Goal: Find contact information: Find contact information

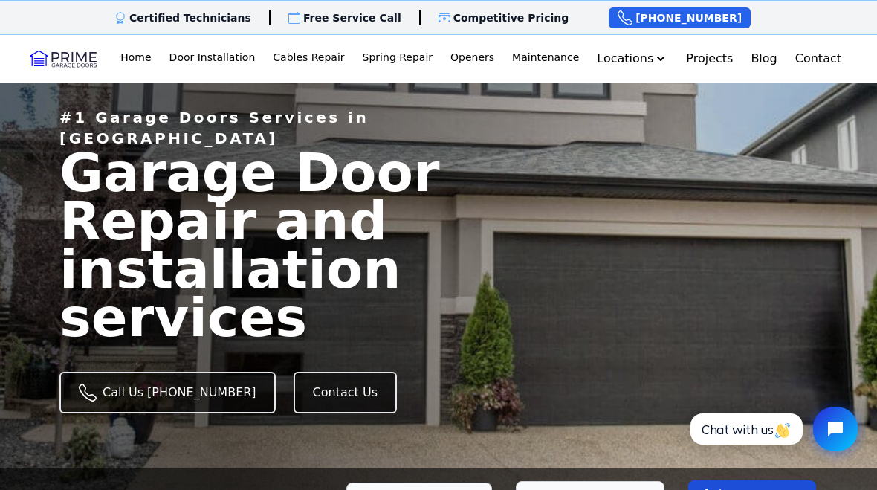
click at [401, 62] on link "Spring Repair" at bounding box center [398, 59] width 82 height 30
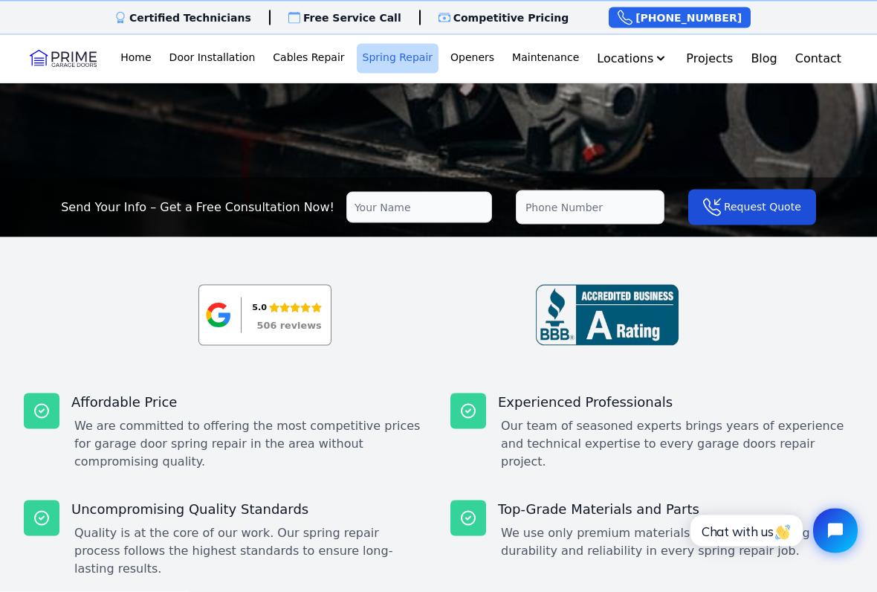
scroll to position [294, 0]
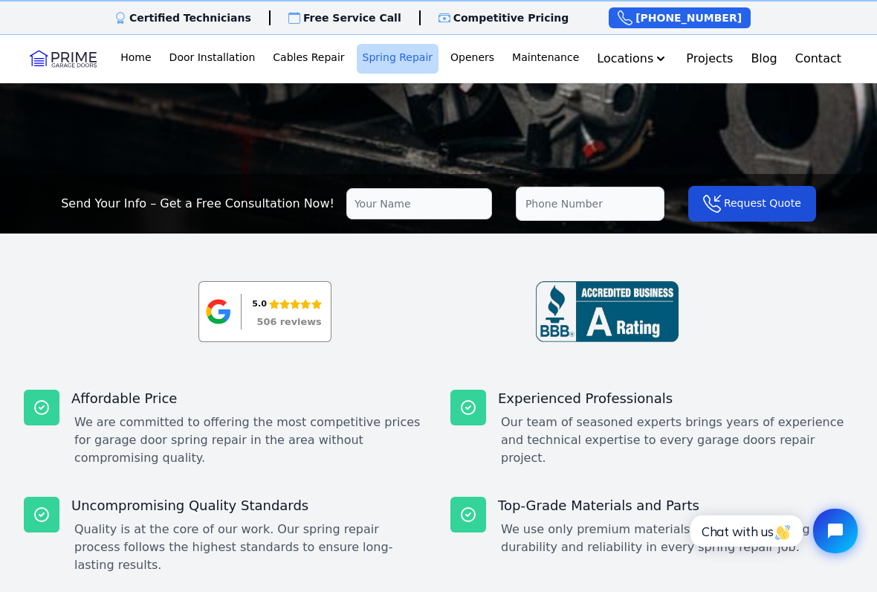
click at [277, 313] on div "5.0 506 reviews" at bounding box center [286, 311] width 69 height 31
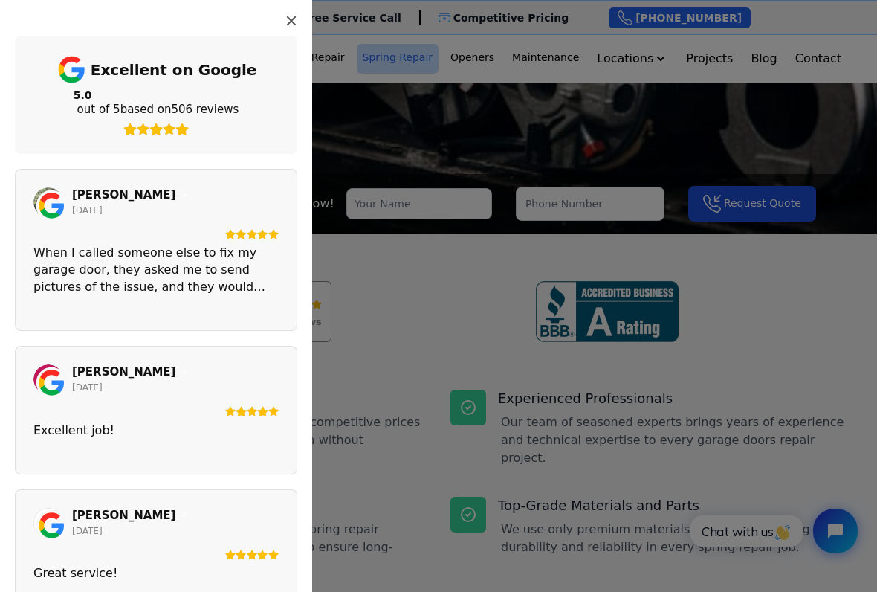
scroll to position [0, 0]
click at [124, 102] on div "5.0 out of 5 based on 506 reviews" at bounding box center [156, 102] width 165 height 28
click at [283, 19] on button "Close" at bounding box center [292, 21] width 24 height 24
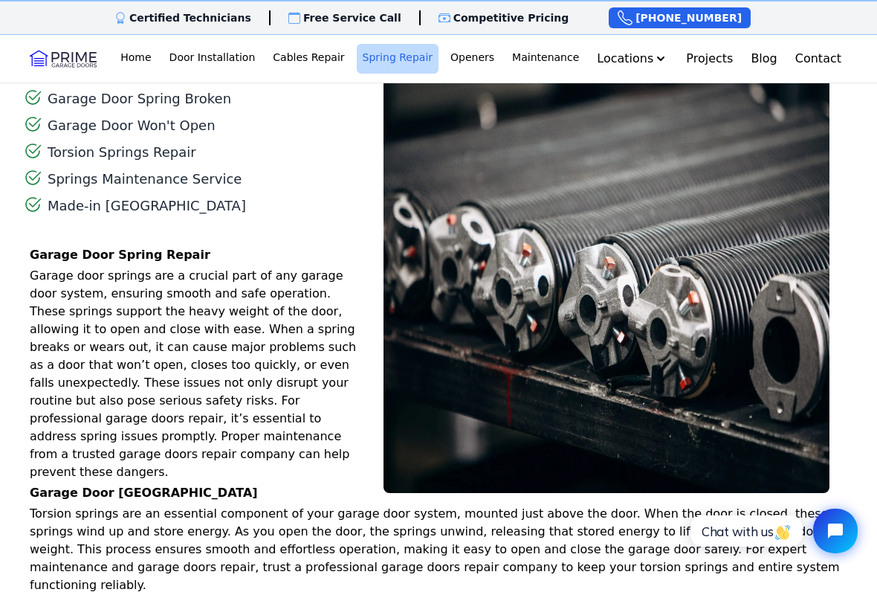
scroll to position [983, 0]
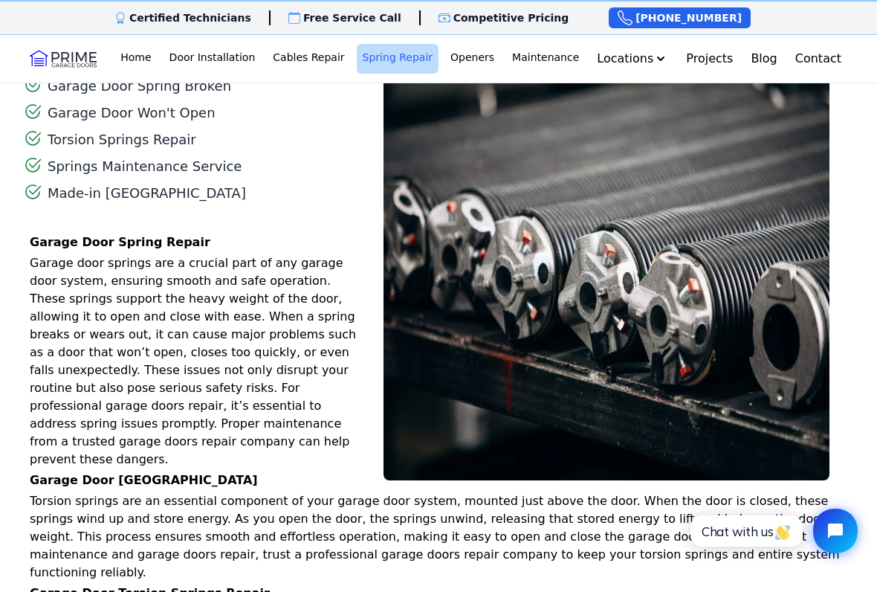
click at [636, 89] on link "[GEOGRAPHIC_DATA]" at bounding box center [603, 94] width 120 height 28
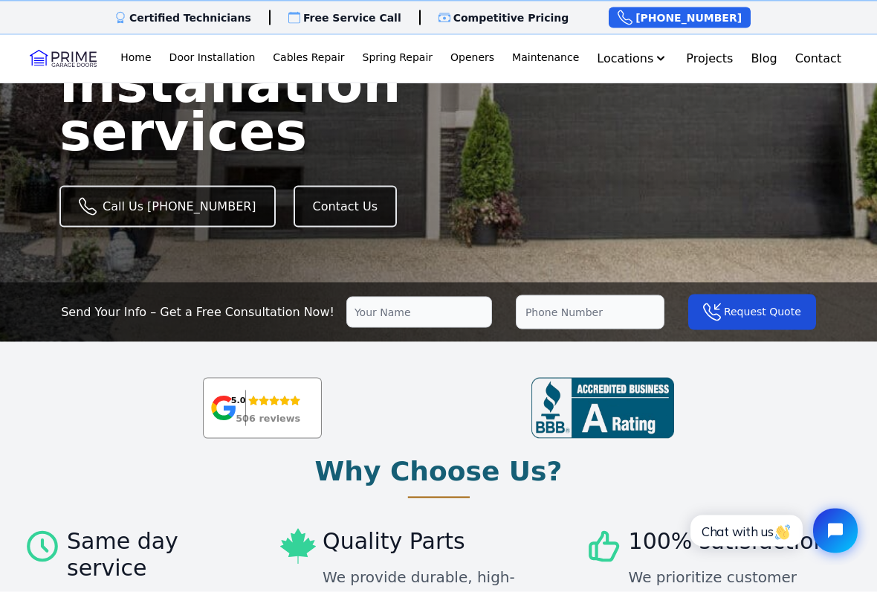
scroll to position [185, 0]
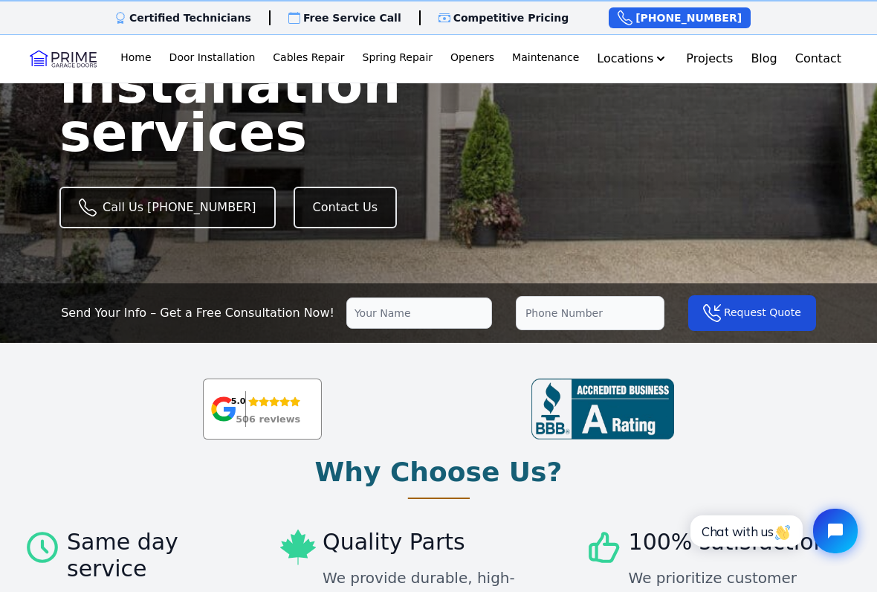
click at [257, 410] on div "5.0" at bounding box center [265, 401] width 69 height 16
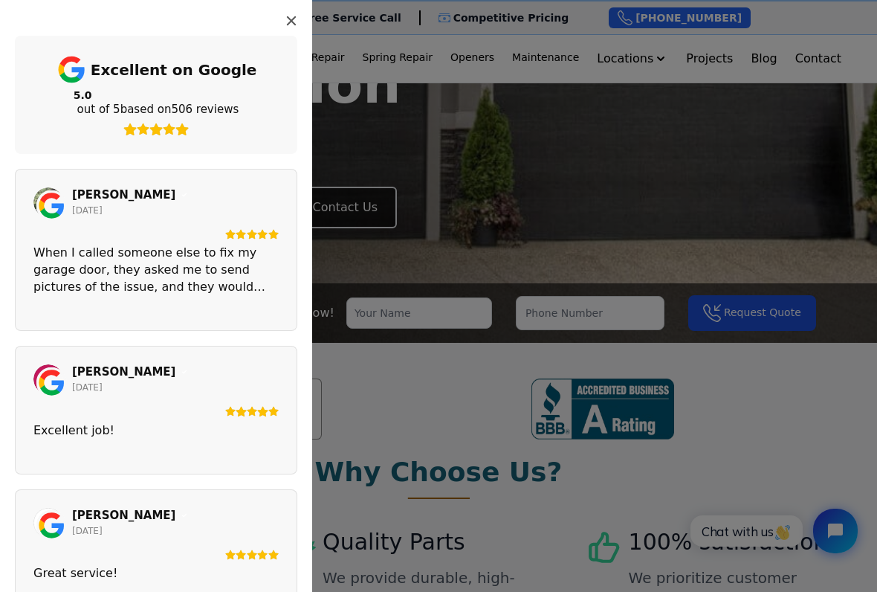
scroll to position [0, 0]
click at [297, 25] on icon "Close" at bounding box center [291, 21] width 12 height 12
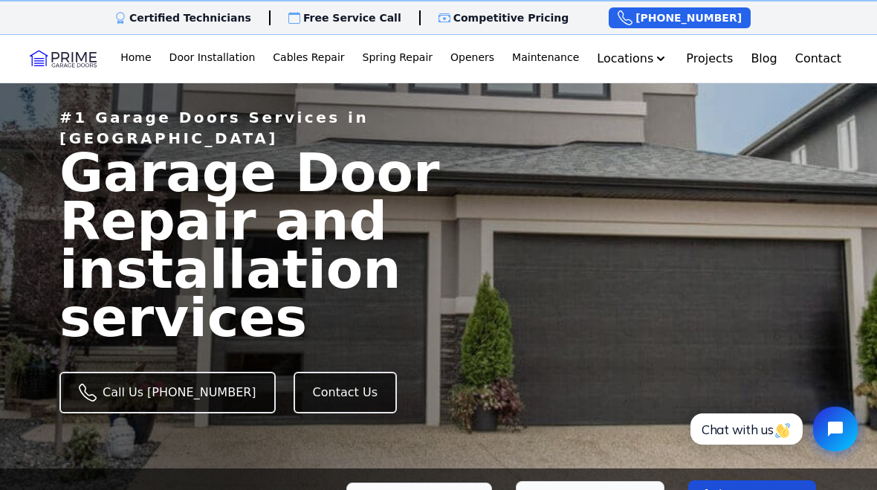
click at [399, 59] on link "Spring Repair" at bounding box center [398, 59] width 82 height 30
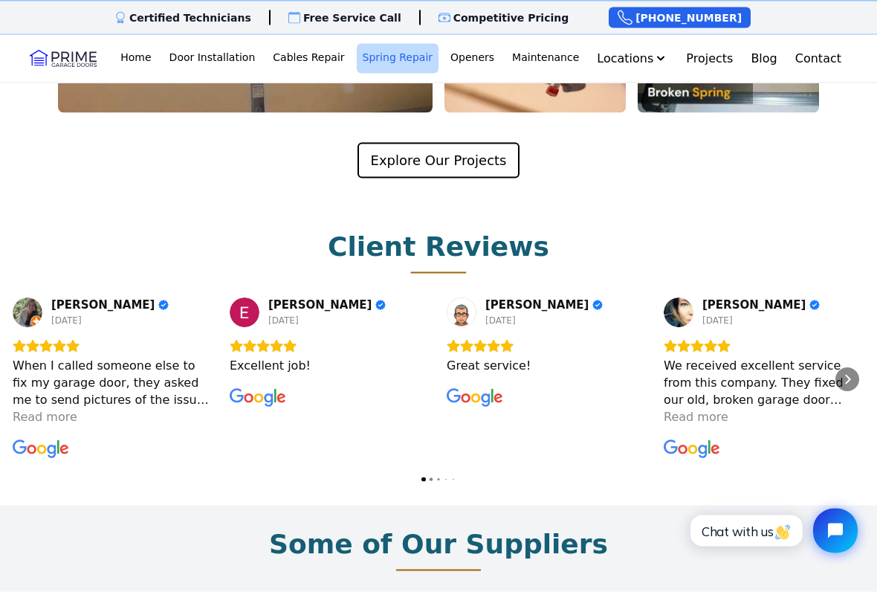
scroll to position [2798, 0]
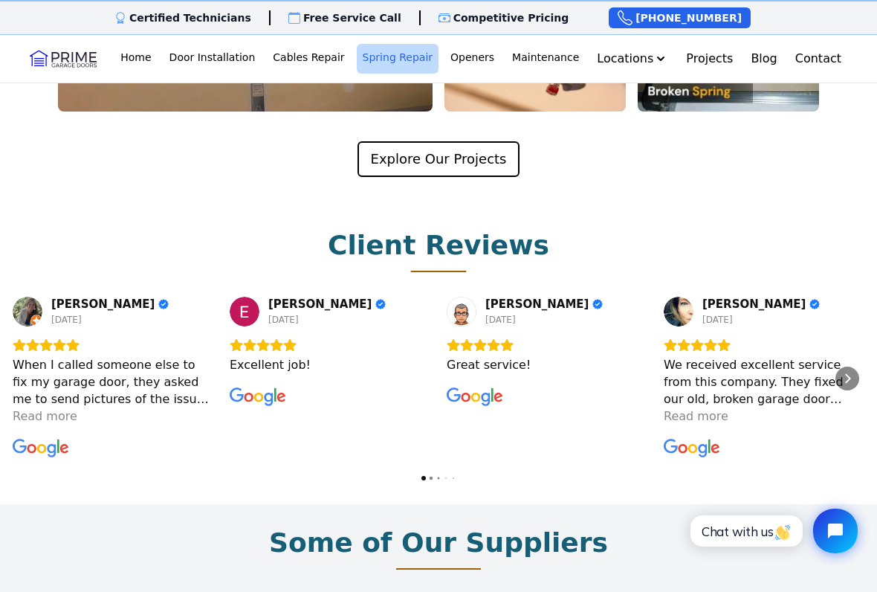
click at [480, 230] on h2 "Client Reviews" at bounding box center [439, 245] width 222 height 30
click at [471, 230] on h2 "Client Reviews" at bounding box center [439, 245] width 222 height 30
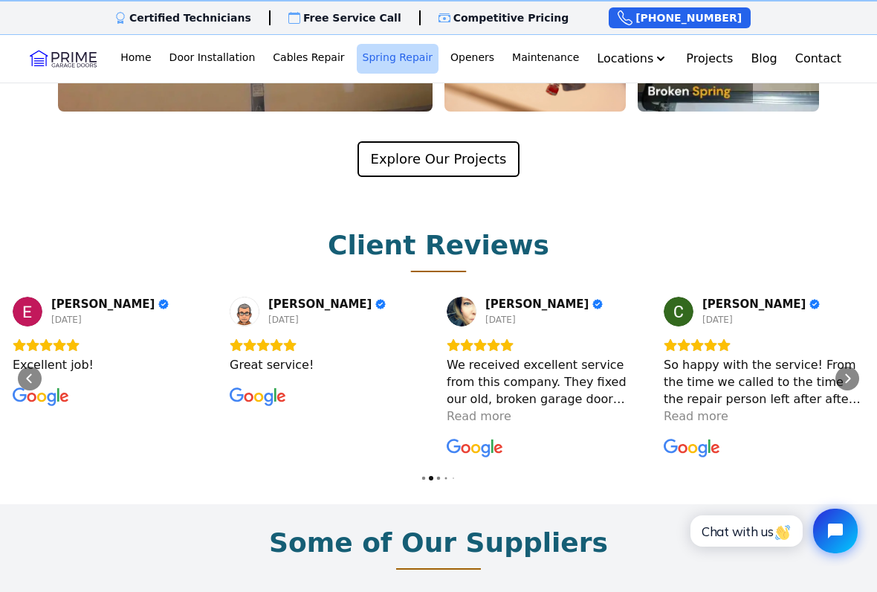
scroll to position [2804, 0]
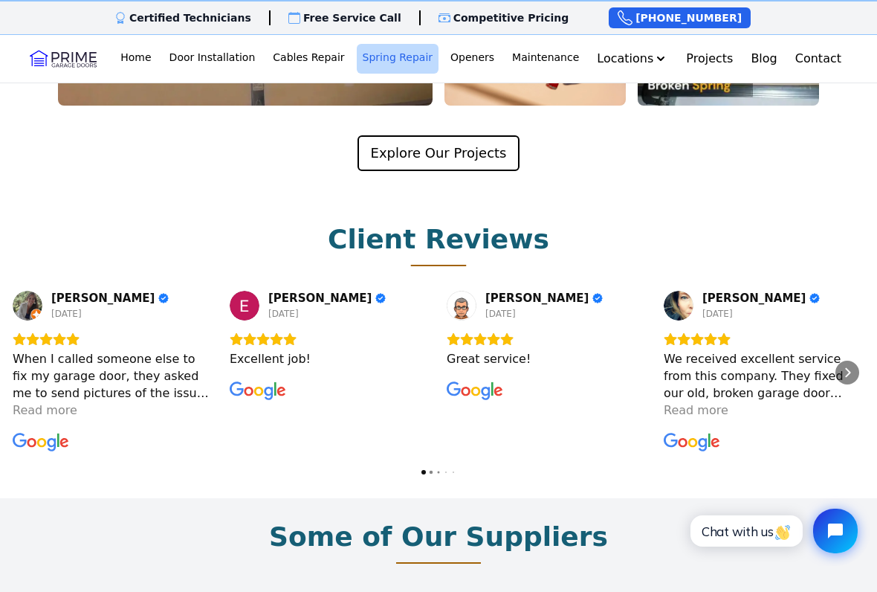
click at [829, 62] on link "Contact" at bounding box center [819, 59] width 58 height 30
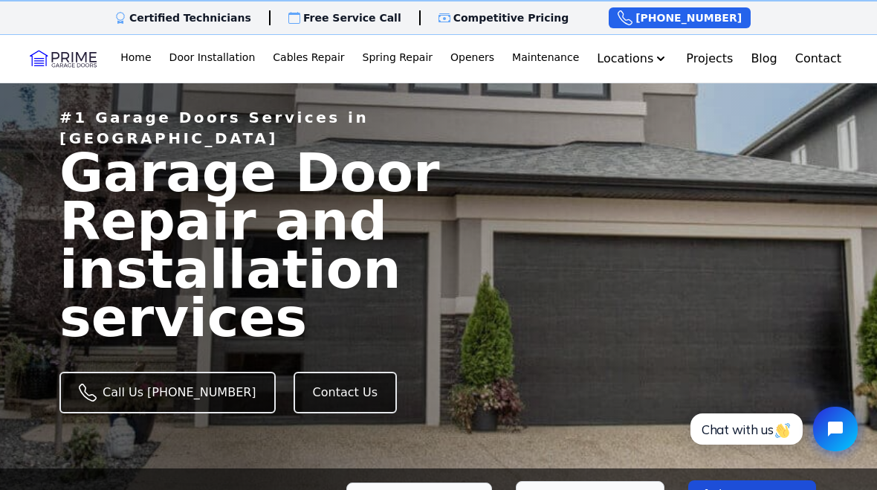
click at [481, 19] on p "Competitive Pricing" at bounding box center [512, 17] width 116 height 15
click at [474, 18] on p "Competitive Pricing" at bounding box center [512, 17] width 116 height 15
click at [471, 22] on p "Competitive Pricing" at bounding box center [512, 17] width 116 height 15
click at [506, 25] on div "Certified Technicians Certified Techs Free Service Call Free Visit Competitive …" at bounding box center [438, 17] width 877 height 35
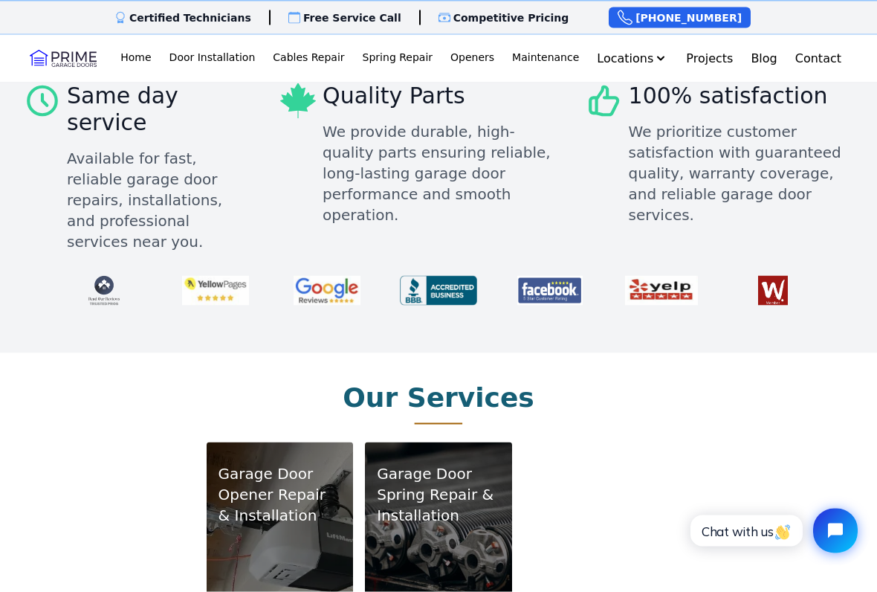
scroll to position [633, 0]
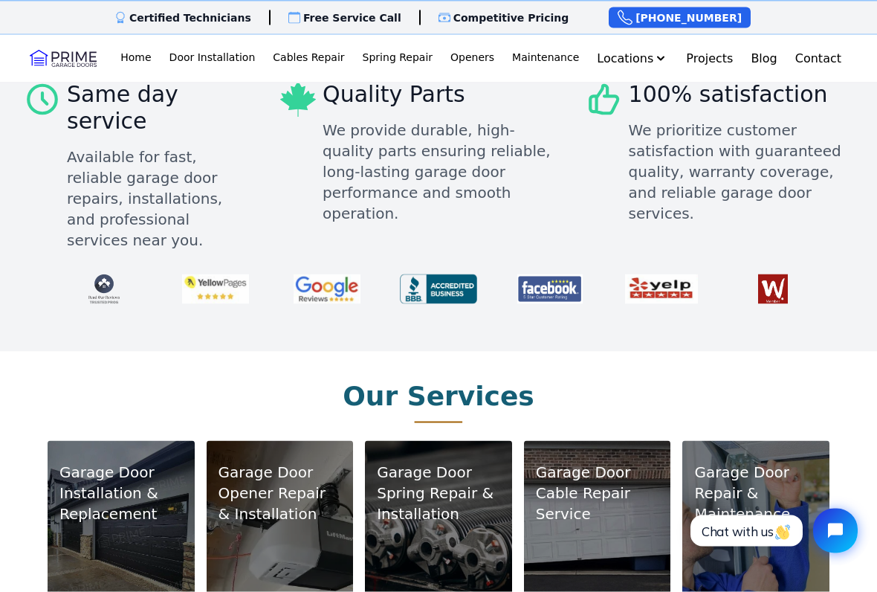
click at [317, 268] on img at bounding box center [327, 289] width 89 height 42
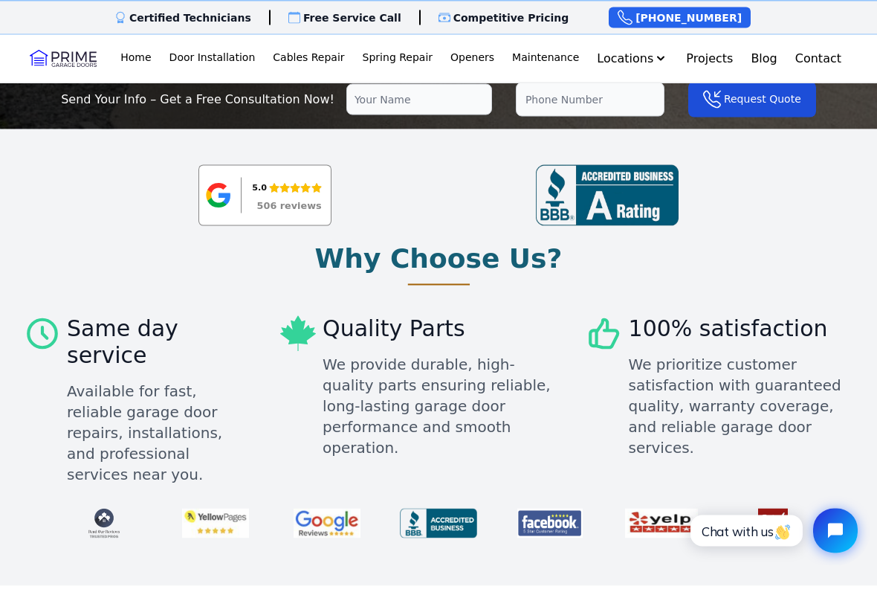
scroll to position [392, 0]
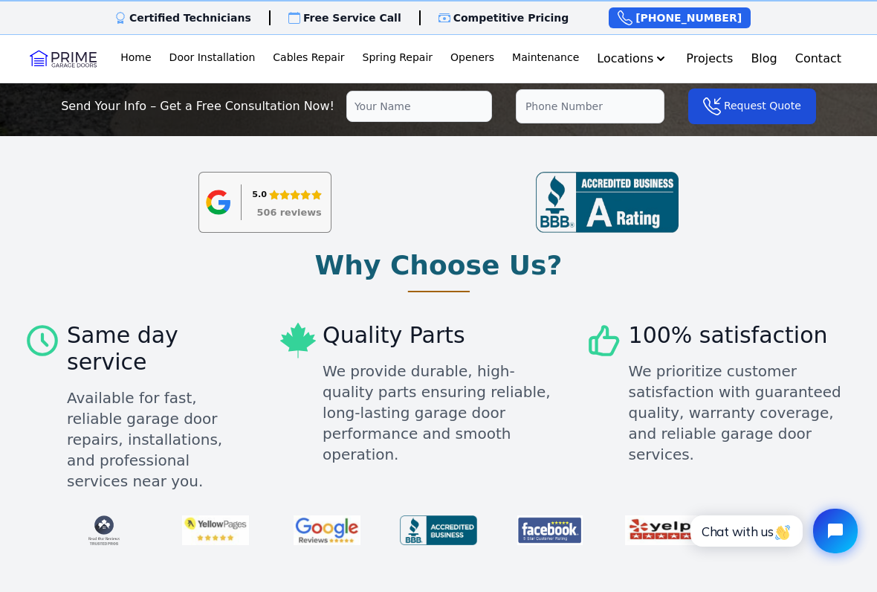
click at [278, 194] on icon "Rating: 5.0 out of 5" at bounding box center [275, 195] width 10 height 10
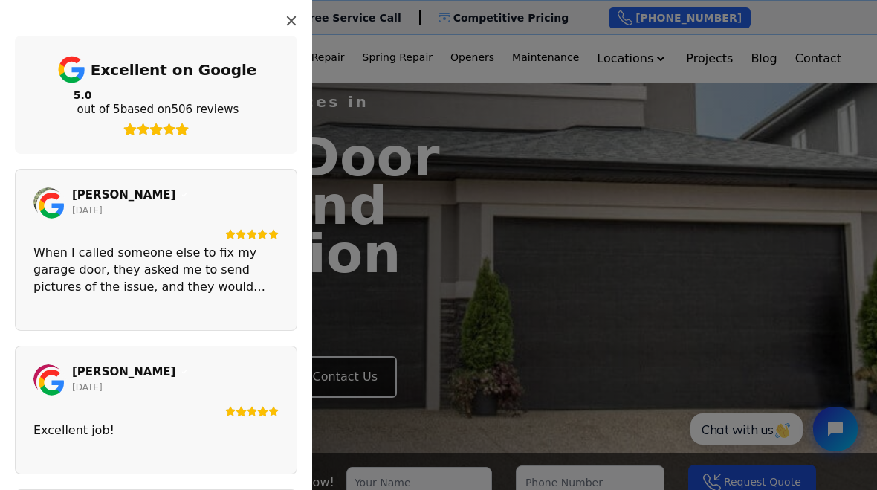
scroll to position [0, 0]
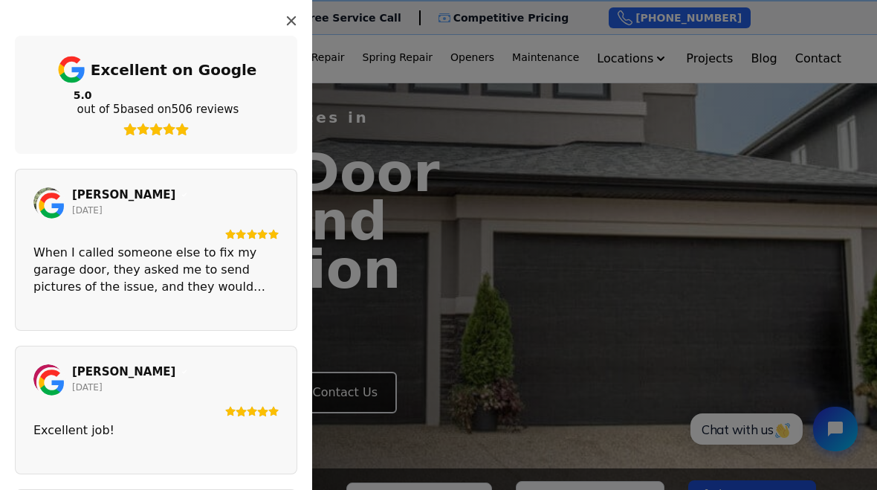
click at [297, 10] on button "Close" at bounding box center [292, 21] width 24 height 24
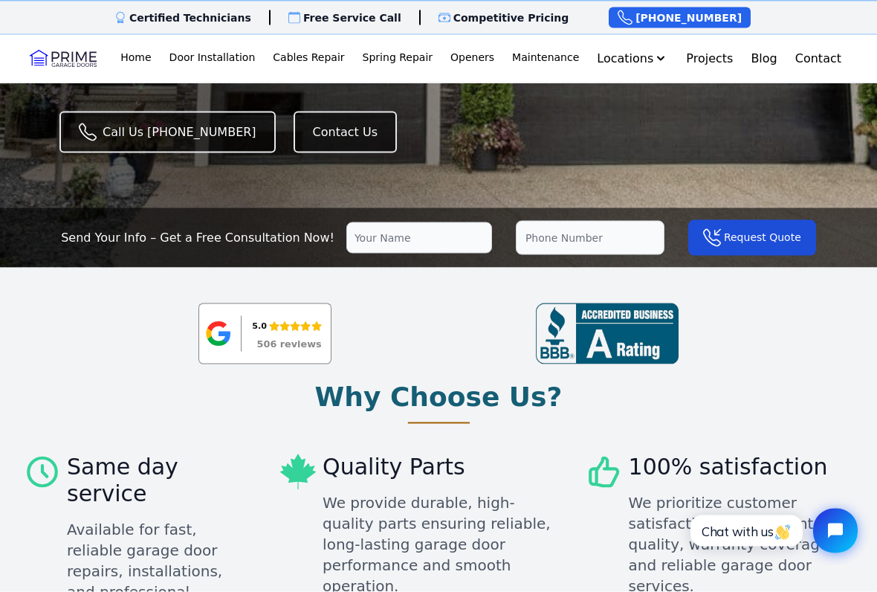
scroll to position [264, 0]
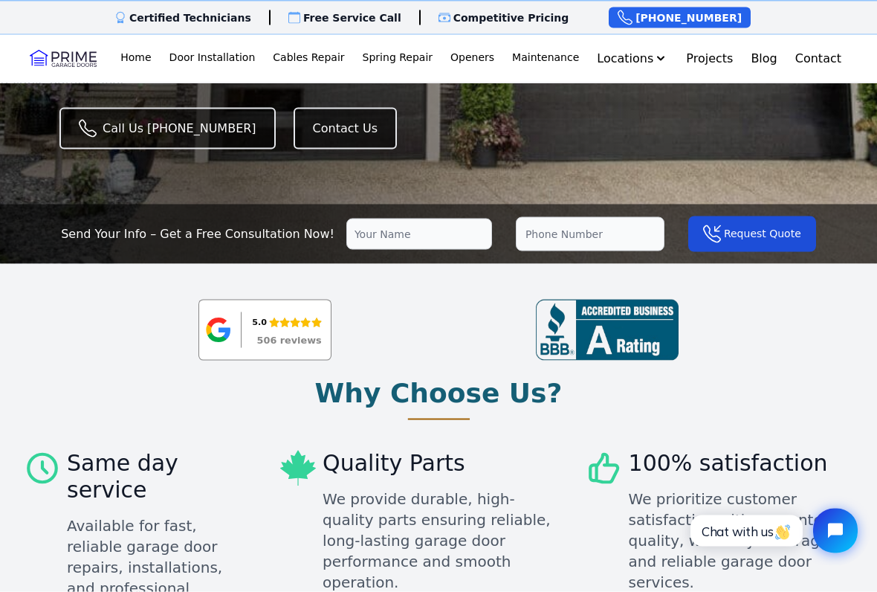
click at [283, 316] on div "5.0" at bounding box center [286, 322] width 69 height 16
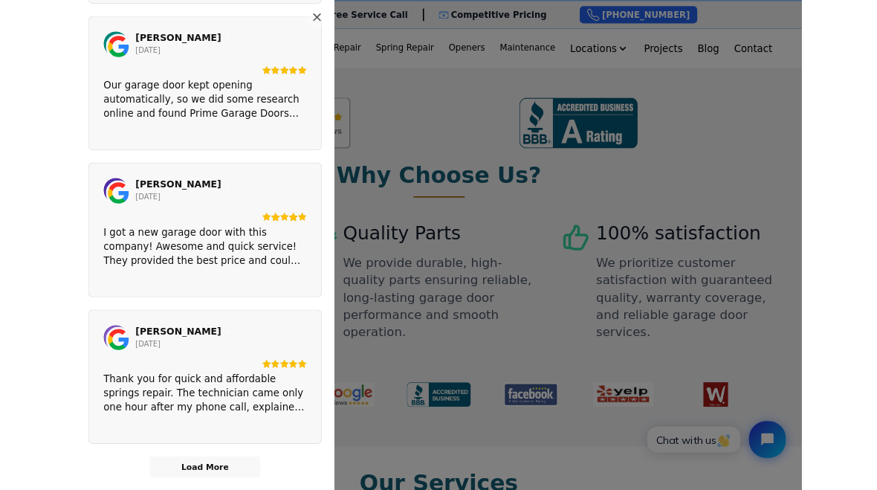
scroll to position [0, 0]
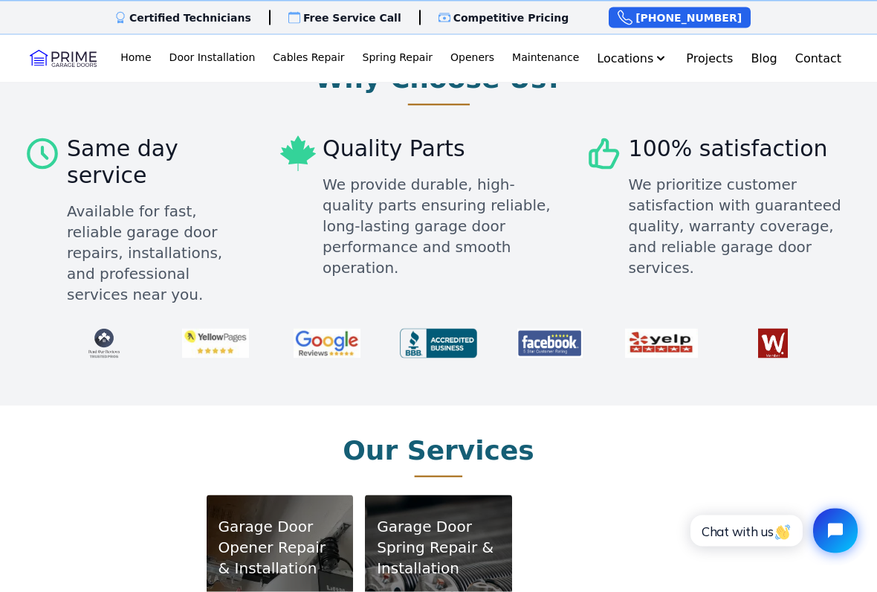
scroll to position [579, 0]
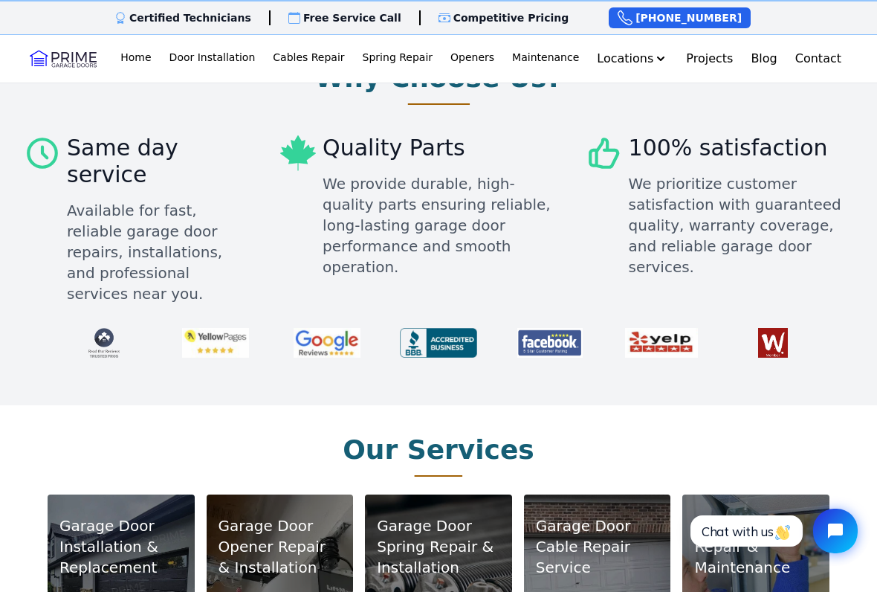
click at [346, 322] on img at bounding box center [327, 343] width 89 height 42
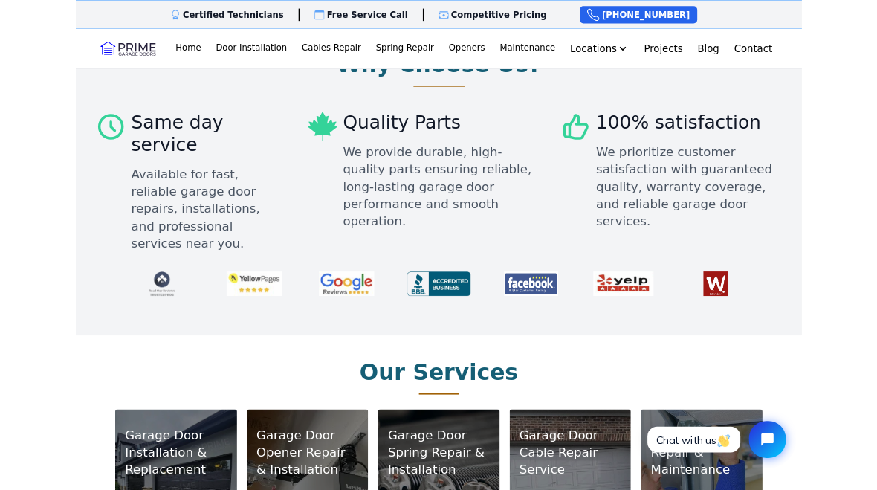
scroll to position [621, 0]
